Goal: Check status: Check status

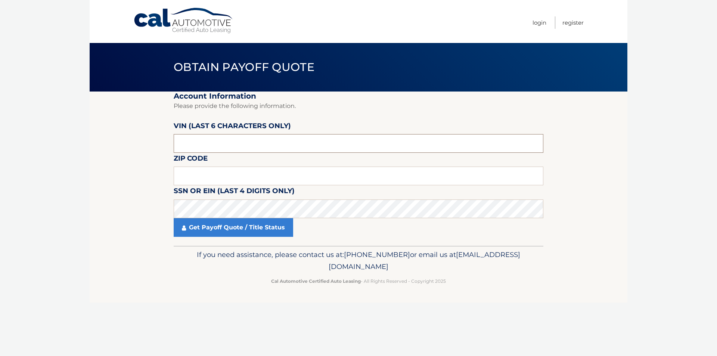
click at [226, 144] on input "text" at bounding box center [359, 143] width 370 height 19
type input "100303"
click at [201, 173] on input "text" at bounding box center [359, 176] width 370 height 19
type input "08251"
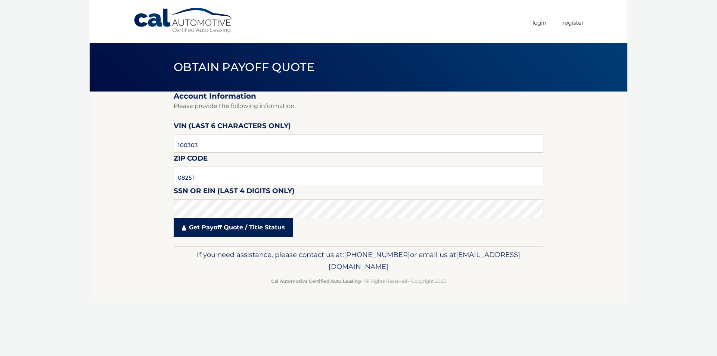
click at [234, 228] on link "Get Payoff Quote / Title Status" at bounding box center [234, 227] width 120 height 19
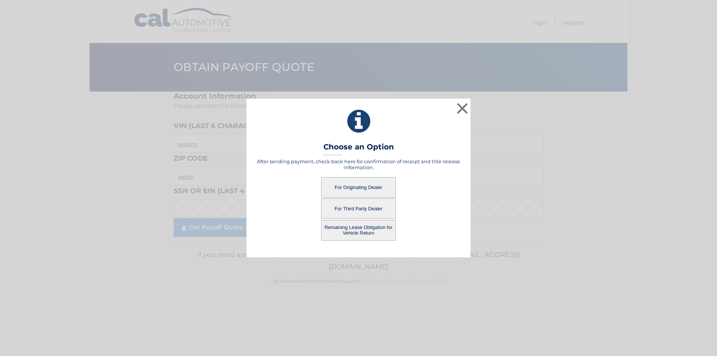
click at [346, 184] on button "For Originating Dealer" at bounding box center [358, 187] width 75 height 21
click at [374, 186] on button "For Originating Dealer" at bounding box center [358, 187] width 75 height 21
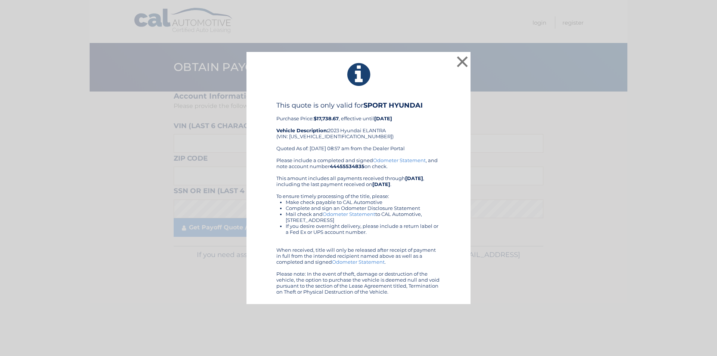
drag, startPoint x: 277, startPoint y: 105, endPoint x: 455, endPoint y: 297, distance: 261.7
click at [455, 297] on div "× This quote is only valid for SPORT HYUNDAI Purchase Price: $17,738.67 , effec…" at bounding box center [359, 178] width 224 height 253
click at [407, 192] on div "Please include a completed and signed Odometer Statement , and note account num…" at bounding box center [358, 225] width 164 height 137
click at [387, 157] on link "Odometer Statement" at bounding box center [399, 160] width 53 height 6
